Goal: Task Accomplishment & Management: Use online tool/utility

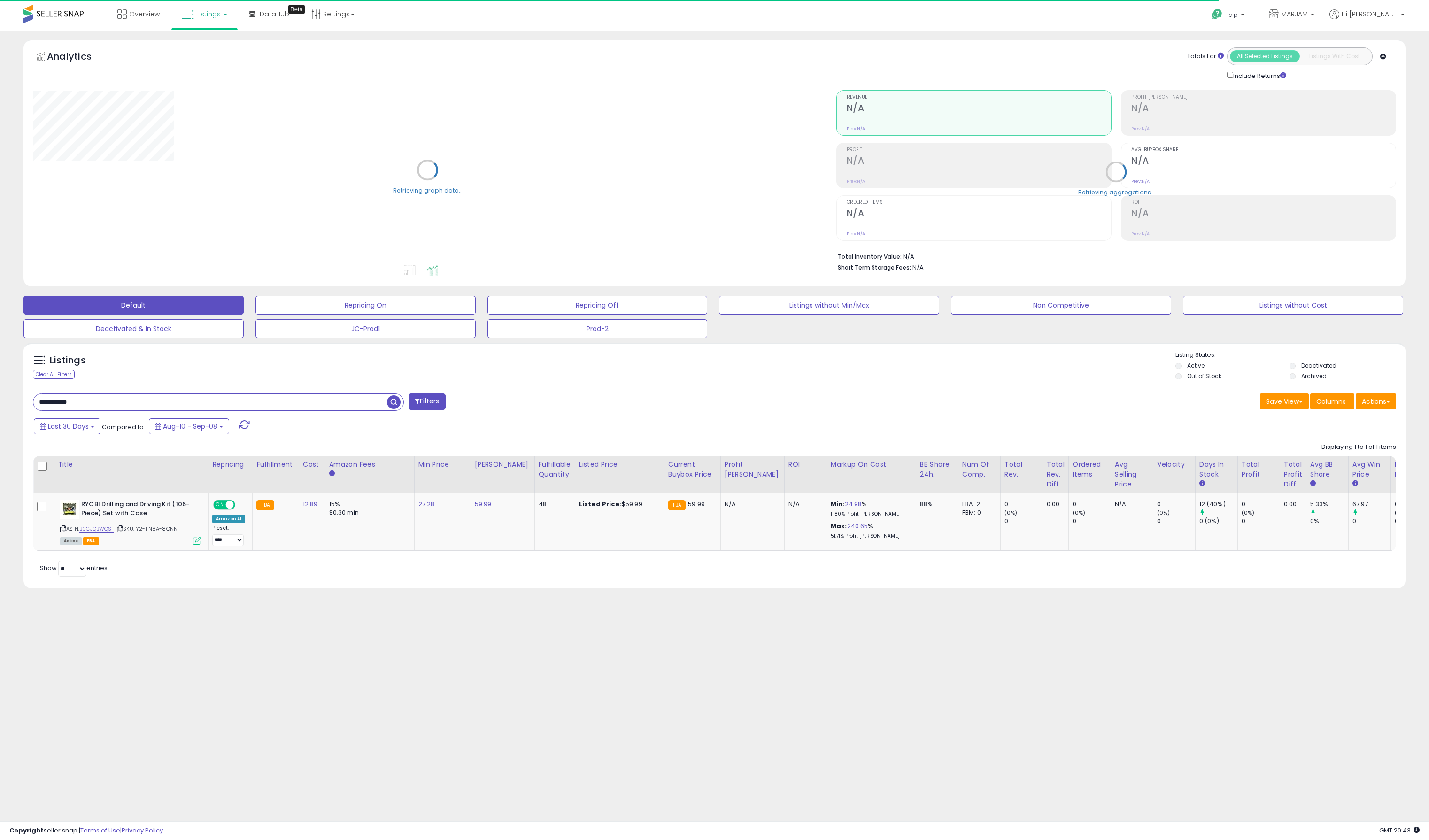
drag, startPoint x: 109, startPoint y: 400, endPoint x: -47, endPoint y: 362, distance: 160.6
click at [0, 362] on html "Unable to login Retrieving listings data.. has not yet accepted the Terms of Us…" at bounding box center [714, 420] width 1429 height 840
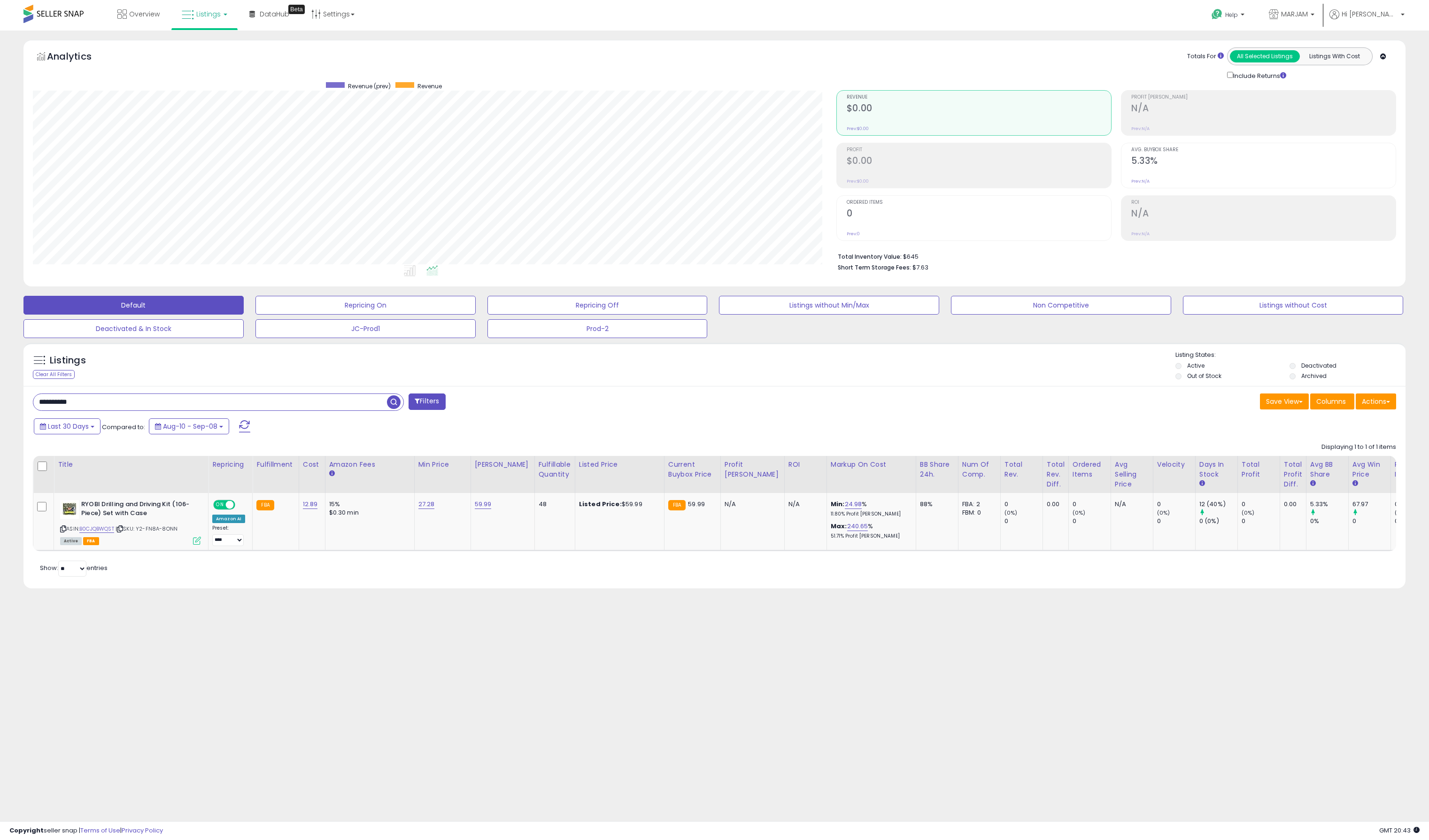
scroll to position [193, 803]
paste input "text"
type input "**********"
click at [84, 533] on div "ASIN: B08129CQYH | SKU: 1035076054 Active FBA" at bounding box center [130, 522] width 141 height 44
click at [103, 530] on link "B08129CQYH" at bounding box center [97, 528] width 35 height 8
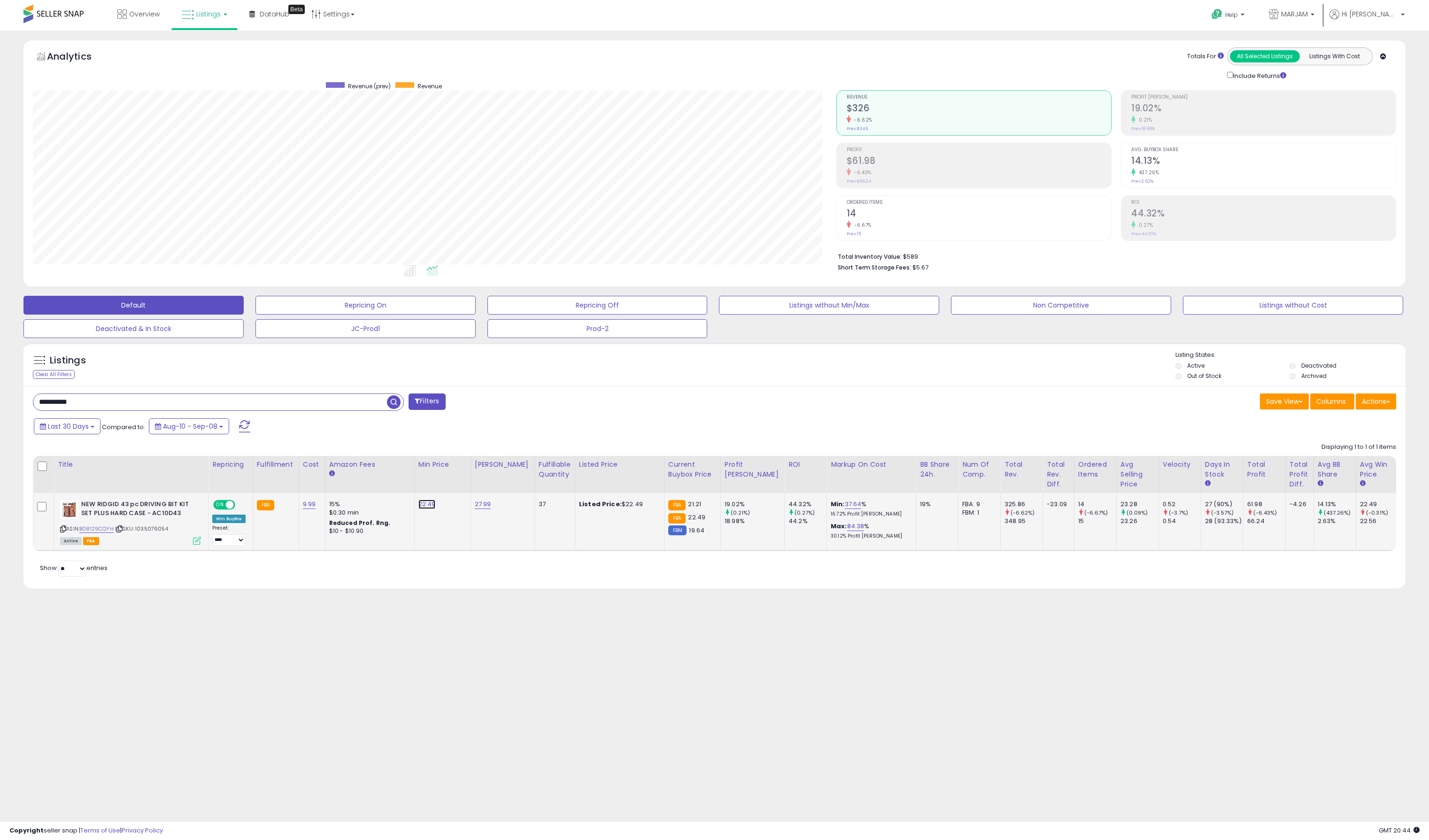
click at [429, 504] on link "22.49" at bounding box center [427, 504] width 17 height 9
drag, startPoint x: 385, startPoint y: 484, endPoint x: 215, endPoint y: 471, distance: 170.5
click at [215, 471] on table "Title Repricing" at bounding box center [779, 504] width 1493 height 95
type input "*****"
click button "submit" at bounding box center [451, 481] width 16 height 14
